Goal: Transaction & Acquisition: Obtain resource

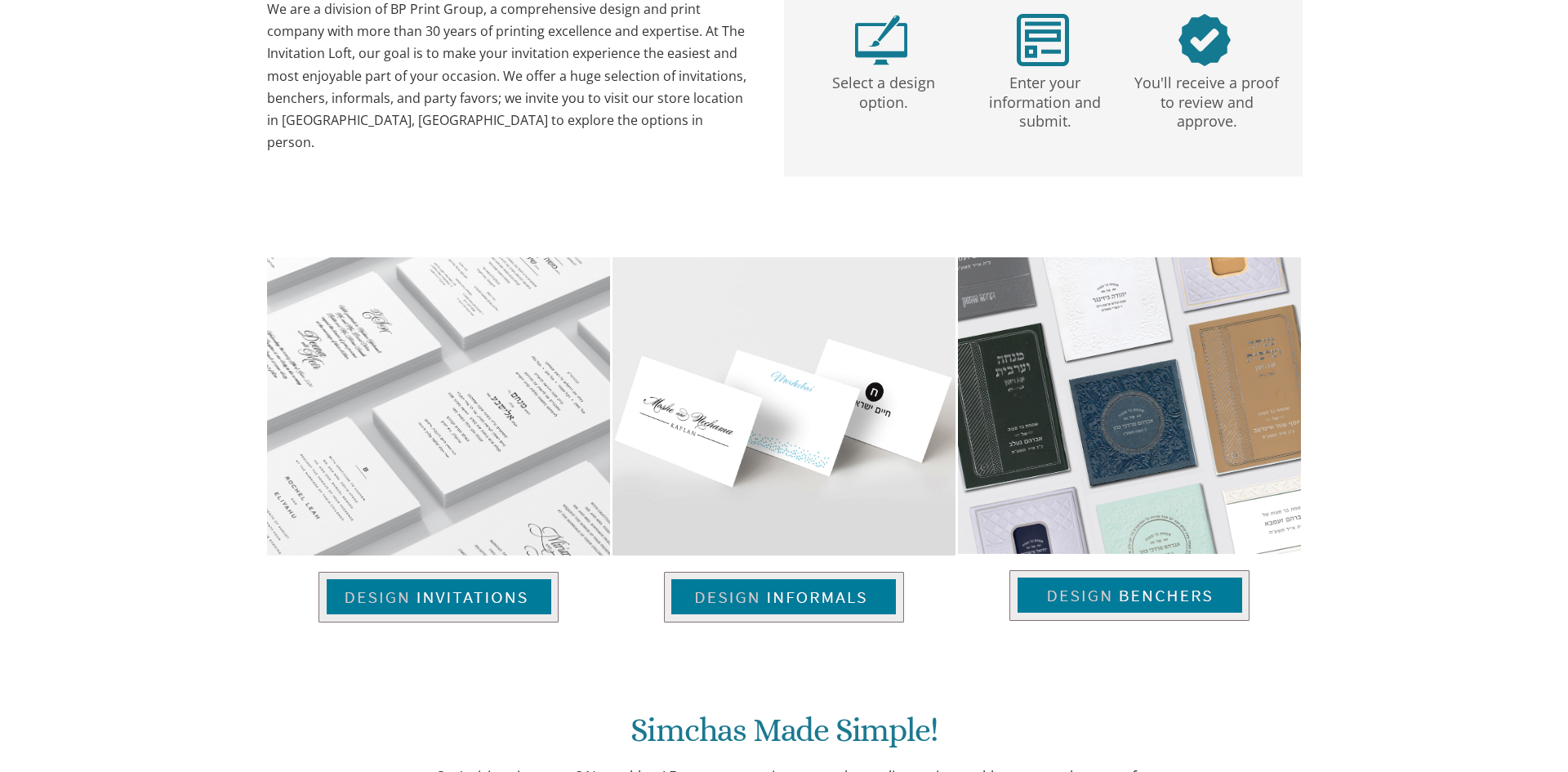
scroll to position [419, 0]
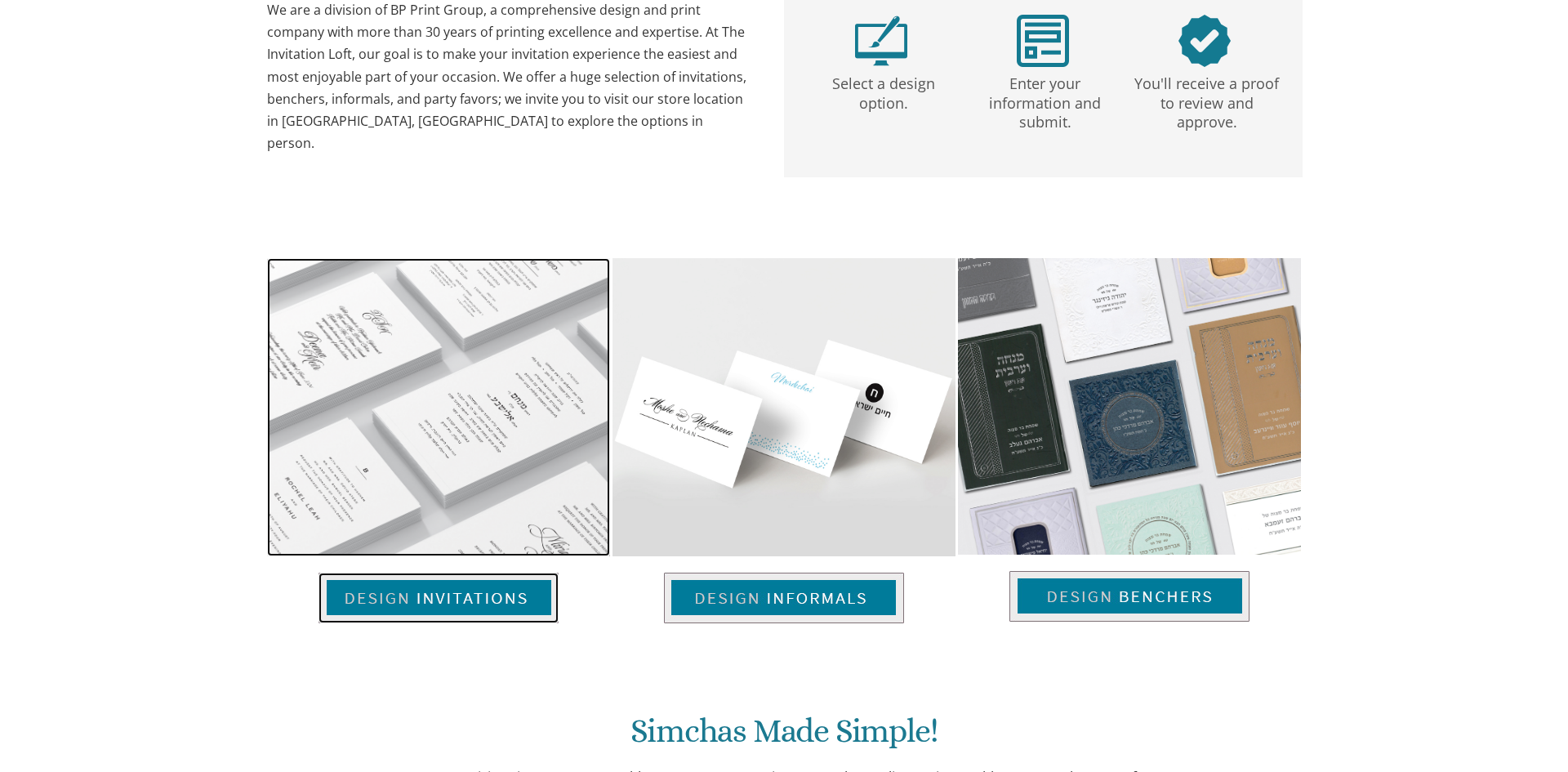
click at [450, 596] on img at bounding box center [438, 598] width 240 height 50
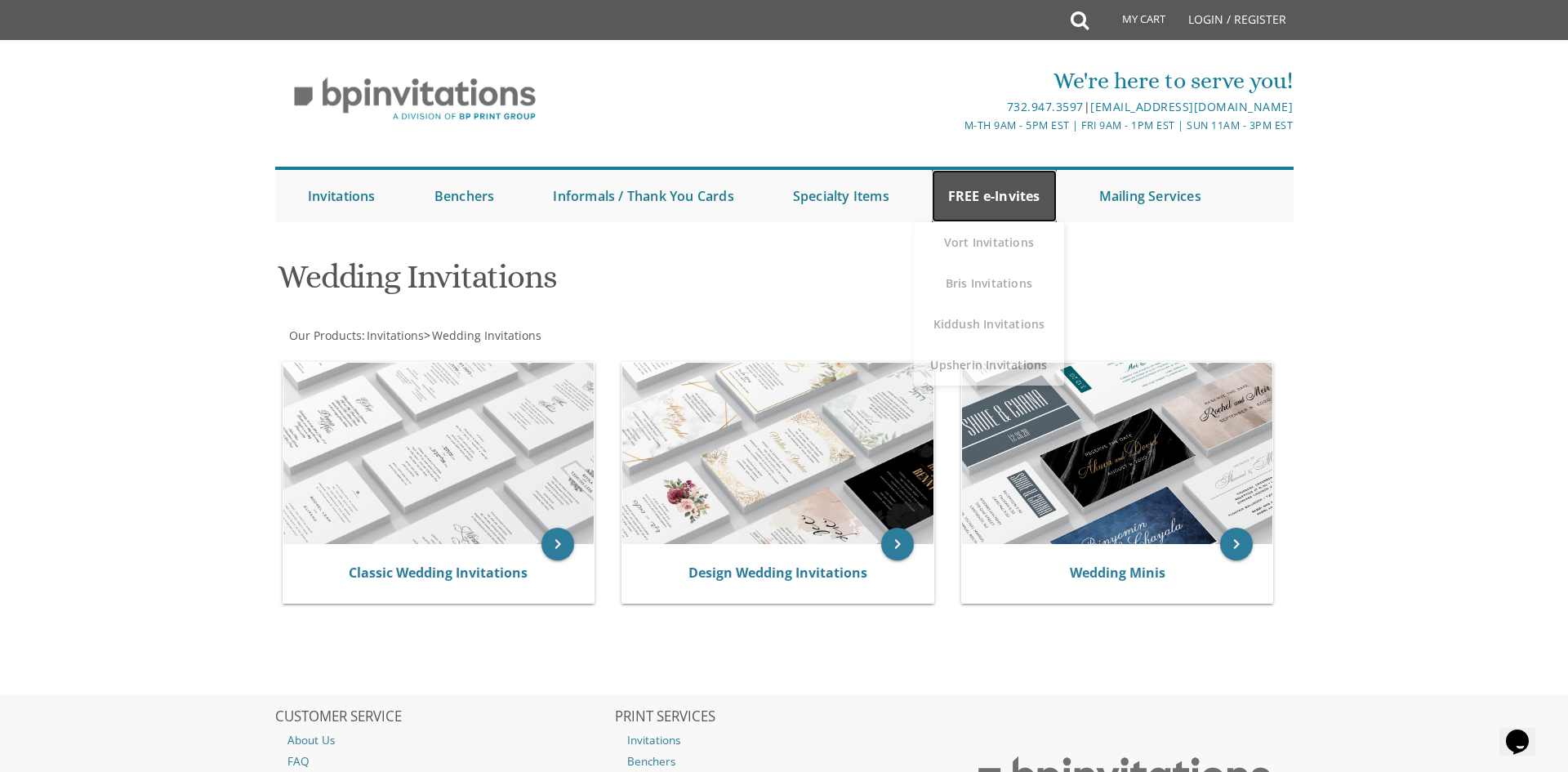
click at [995, 187] on link "FREE e-Invites" at bounding box center [994, 196] width 125 height 52
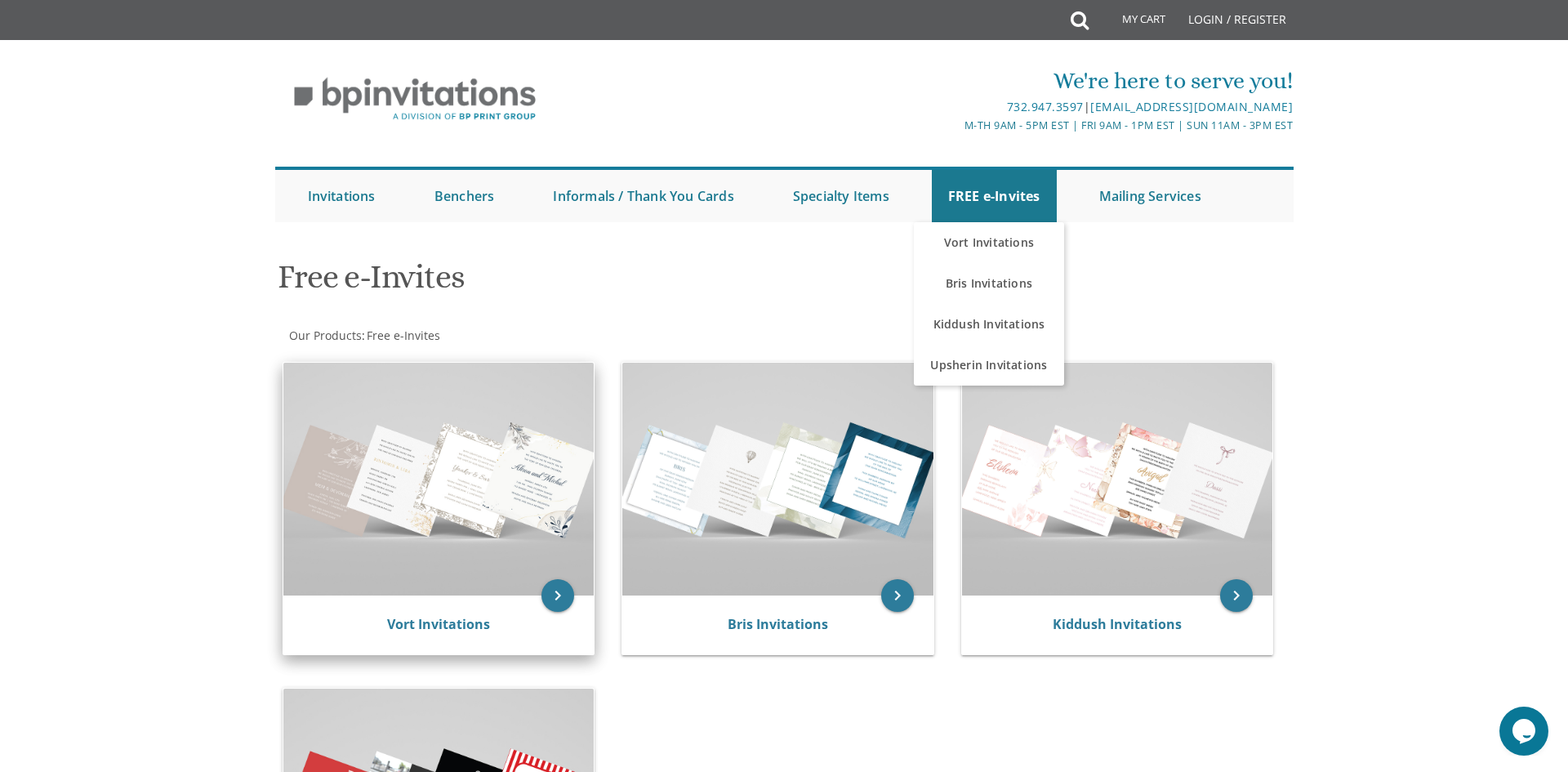
click at [448, 461] on img at bounding box center [438, 480] width 311 height 233
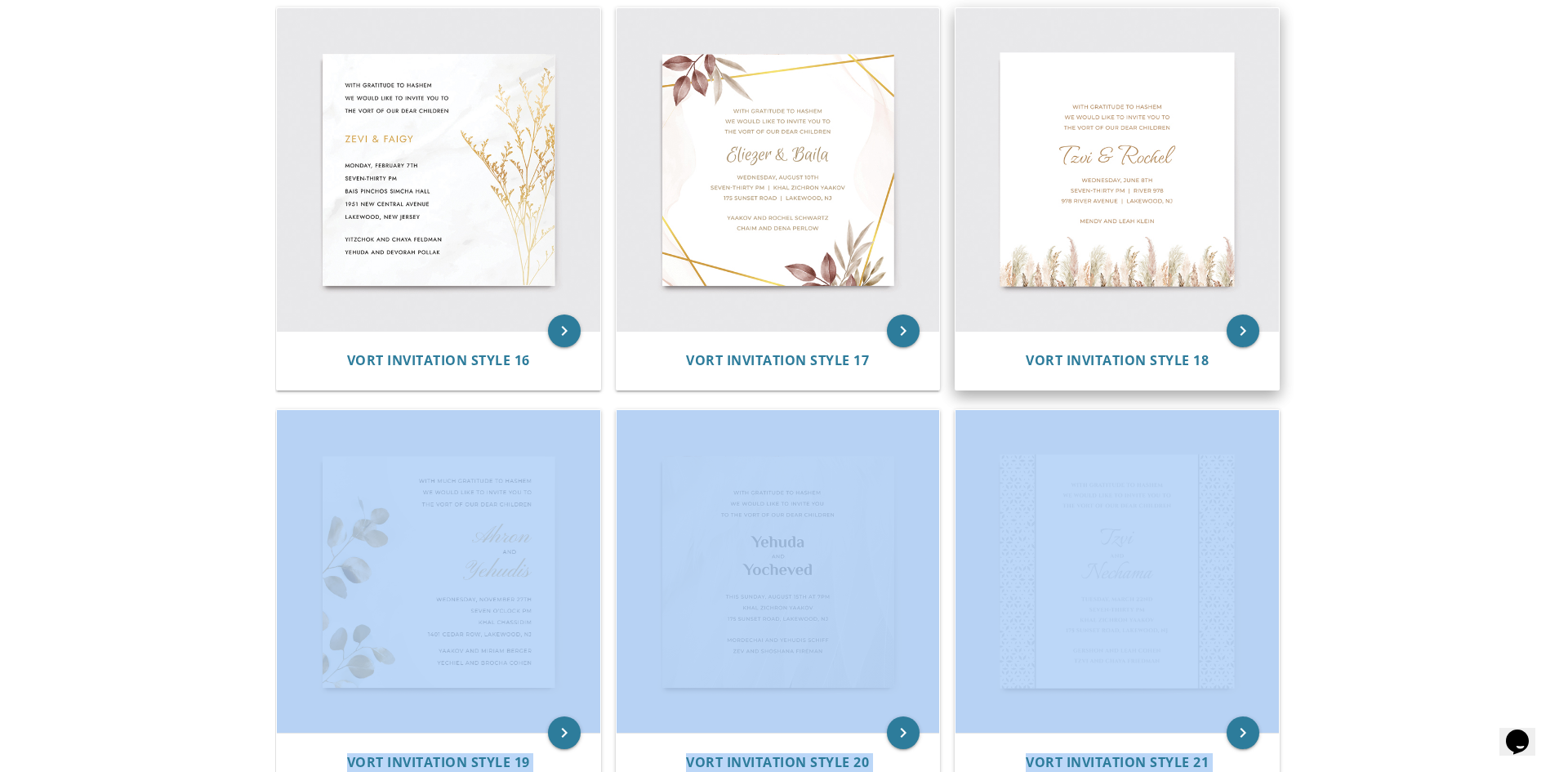
scroll to position [2775, 0]
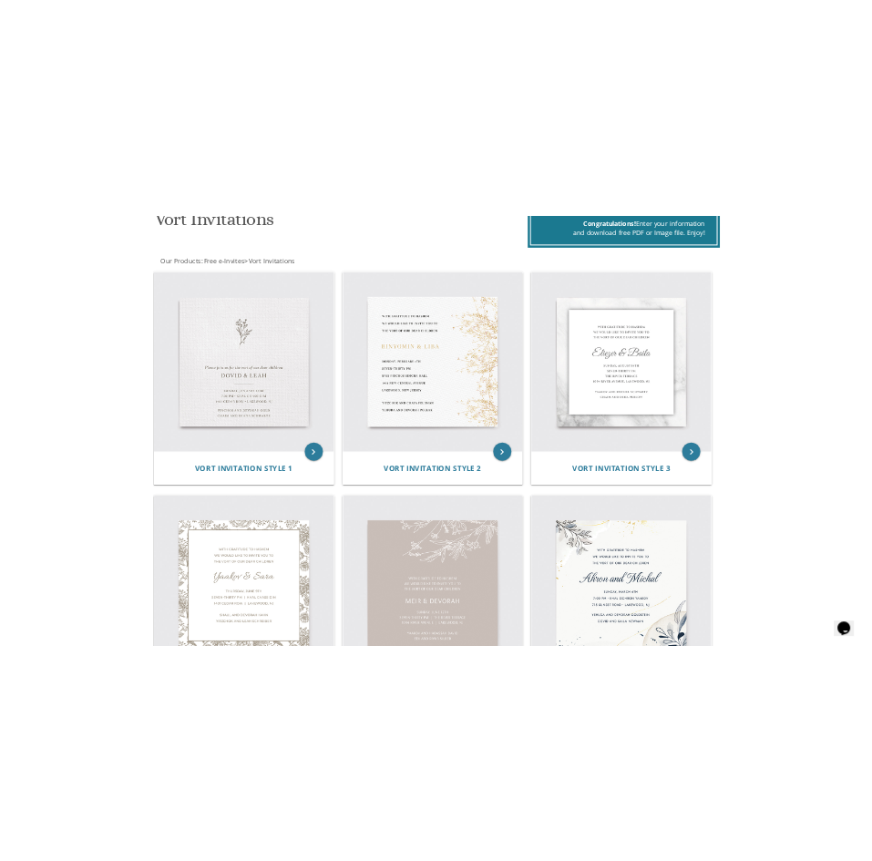
scroll to position [0, 0]
